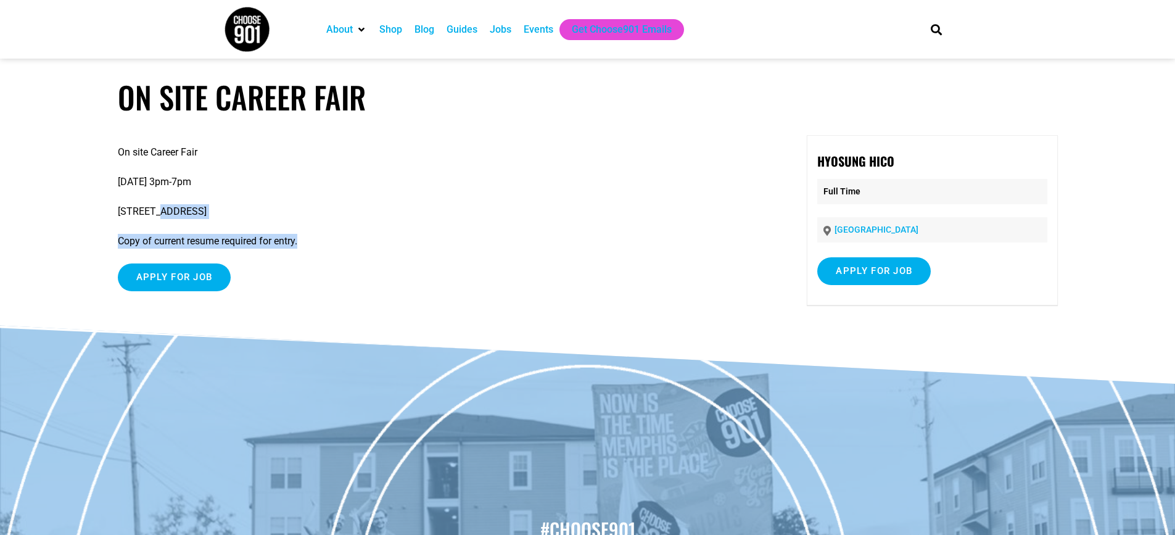
drag, startPoint x: 316, startPoint y: 242, endPoint x: 154, endPoint y: 204, distance: 166.8
click at [154, 204] on div "On site Career Fair [DATE] 3pm-7pm [STREET_ADDRESS] Copy of current resume requ…" at bounding box center [439, 222] width 643 height 175
drag, startPoint x: 160, startPoint y: 279, endPoint x: 164, endPoint y: 273, distance: 7.5
click at [160, 278] on input "Apply for job" at bounding box center [174, 277] width 113 height 28
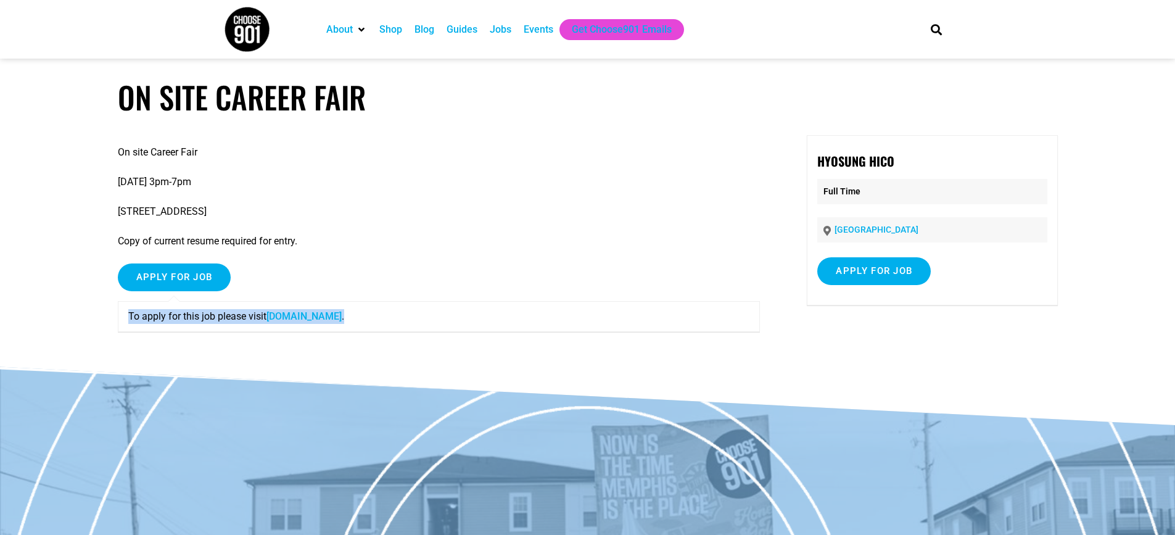
drag, startPoint x: 426, startPoint y: 319, endPoint x: 273, endPoint y: 255, distance: 165.0
click at [273, 256] on div "On site Career Fair [DATE] 3pm-7pm [STREET_ADDRESS] Copy of current resume requ…" at bounding box center [439, 243] width 643 height 216
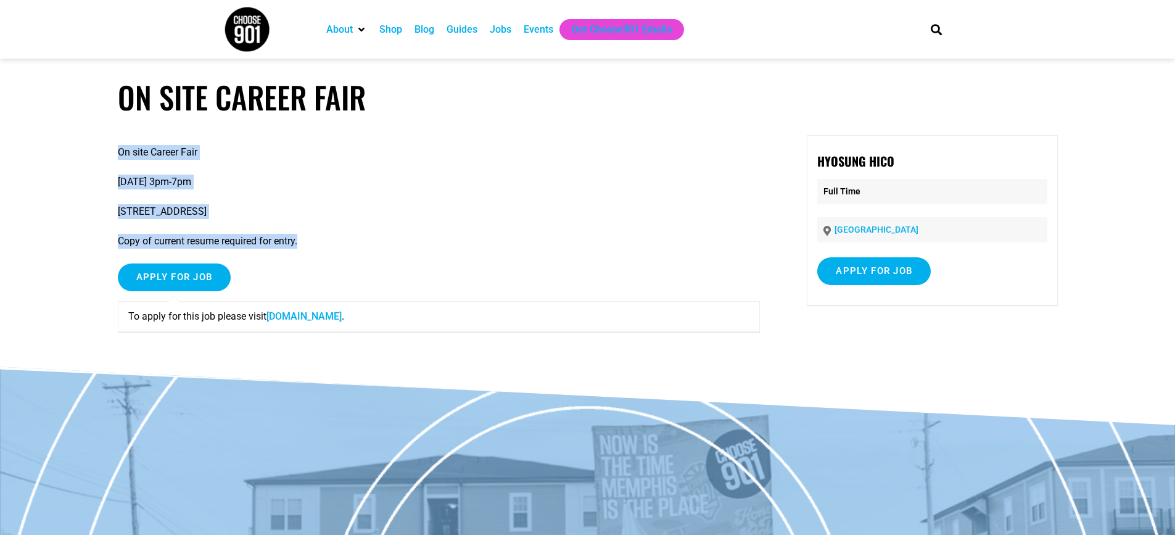
drag, startPoint x: 311, startPoint y: 245, endPoint x: 104, endPoint y: 139, distance: 233.1
click at [104, 139] on article "On Site Career Fair On site Career Fair [DATE] 3pm-7pm [STREET_ADDRESS] Copy of…" at bounding box center [587, 223] width 1175 height 288
copy div "On site Career Fair [DATE] 3pm-7pm [STREET_ADDRESS] Copy of current resume requ…"
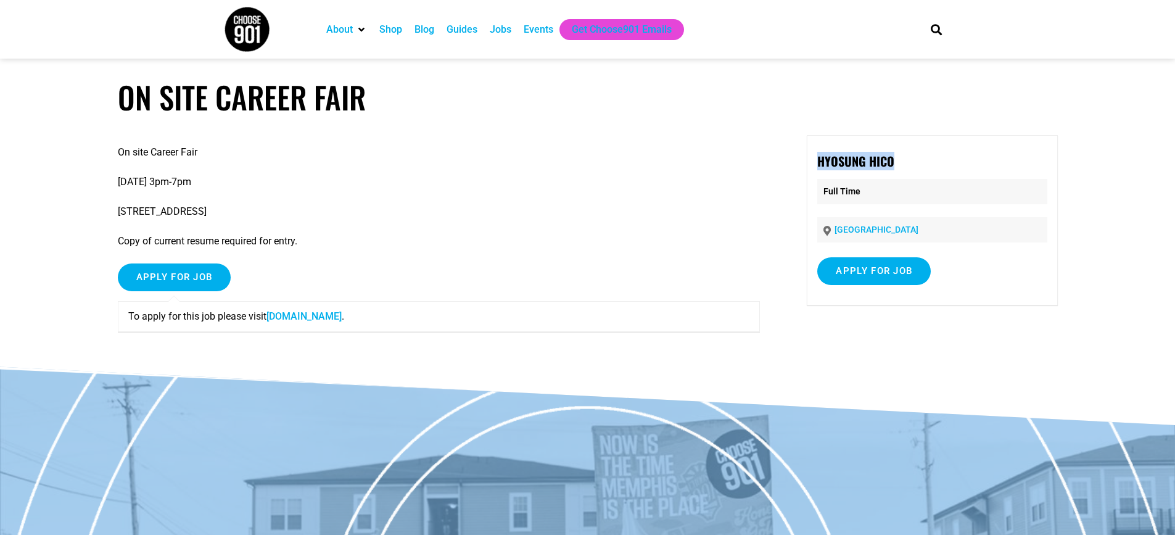
drag, startPoint x: 910, startPoint y: 158, endPoint x: 815, endPoint y: 165, distance: 95.2
click at [815, 165] on div "Hyosung HICO Full Time [GEOGRAPHIC_DATA] Apply for job To apply for this job pl…" at bounding box center [932, 220] width 250 height 170
copy strong "Hyosung HICO"
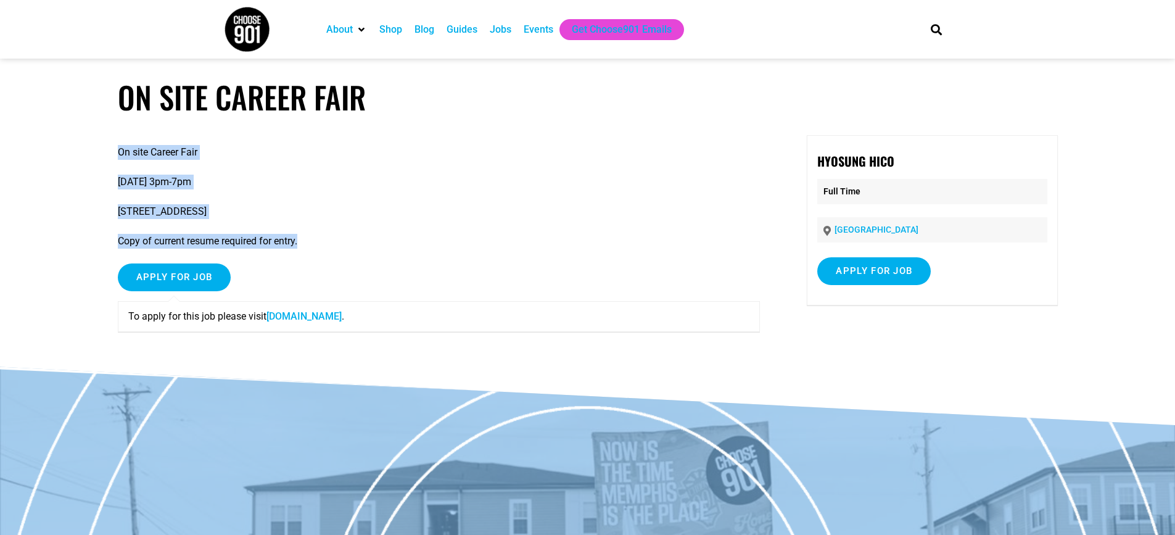
drag, startPoint x: 314, startPoint y: 245, endPoint x: 68, endPoint y: 135, distance: 269.7
click at [57, 141] on article "On Site Career Fair On site Career Fair [DATE] 3pm-7pm [STREET_ADDRESS] Copy of…" at bounding box center [587, 223] width 1175 height 288
copy div "On site Career Fair [DATE] 3pm-7pm [STREET_ADDRESS] Copy of current resume requ…"
